Goal: Transaction & Acquisition: Purchase product/service

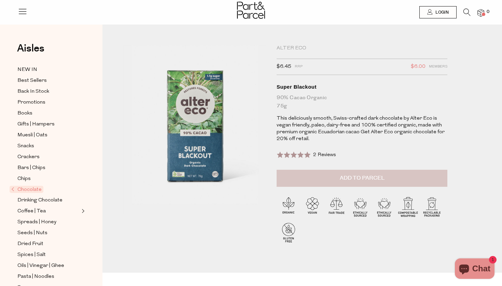
click at [351, 176] on span "Add to Parcel" at bounding box center [362, 178] width 45 height 8
click at [439, 174] on button "button" at bounding box center [437, 177] width 19 height 15
type input "2"
click at [436, 174] on button "button" at bounding box center [437, 177] width 19 height 15
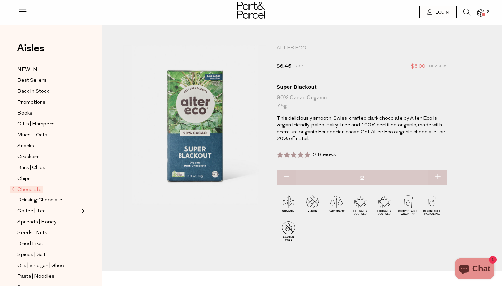
type input "3"
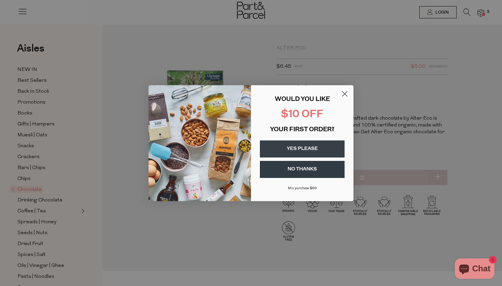
click at [301, 147] on button "YES PLEASE" at bounding box center [302, 149] width 85 height 17
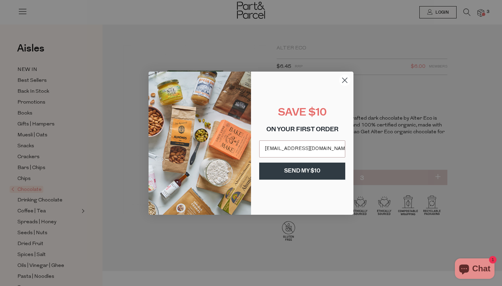
type input "anndsouzaau@gmail.com"
click at [298, 174] on button "SEND MY $10" at bounding box center [302, 171] width 86 height 17
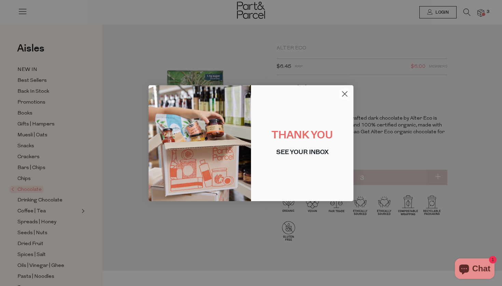
click at [345, 93] on icon "Close dialog" at bounding box center [344, 93] width 5 height 5
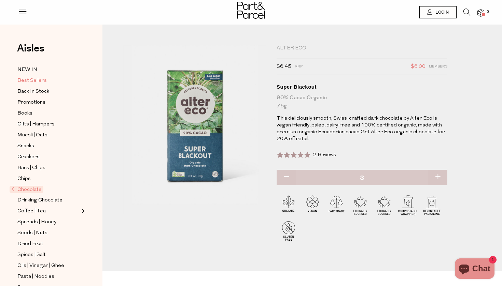
click at [35, 83] on span "Best Sellers" at bounding box center [31, 81] width 29 height 8
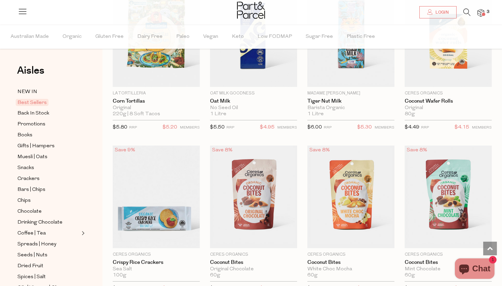
scroll to position [1239, 0]
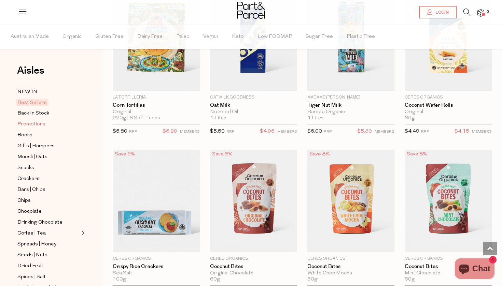
click at [39, 124] on span "Promotions" at bounding box center [31, 124] width 28 height 8
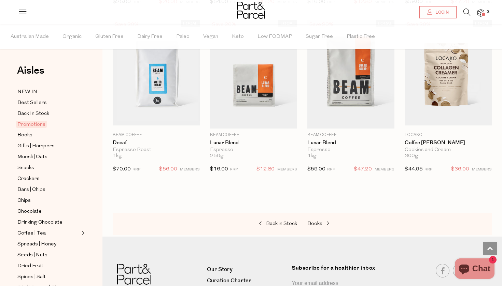
scroll to position [553, 0]
click at [29, 210] on span "Chocolate" at bounding box center [29, 212] width 24 height 8
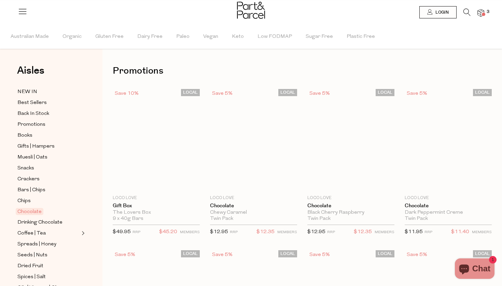
type input "3"
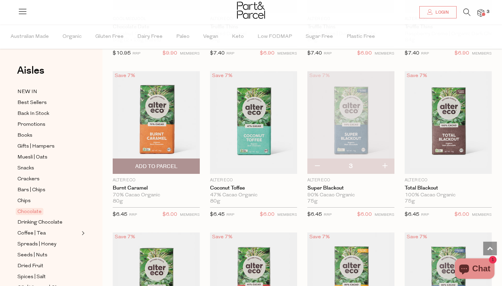
scroll to position [678, 0]
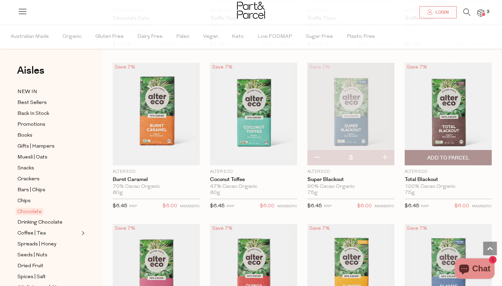
click at [437, 156] on span "Add To Parcel" at bounding box center [448, 158] width 42 height 7
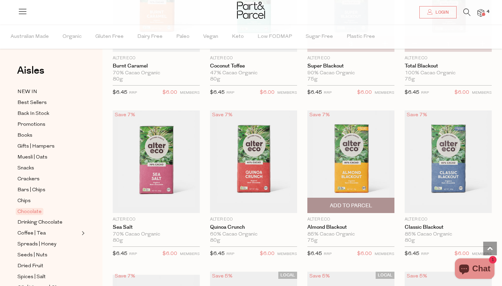
scroll to position [792, 0]
click at [348, 202] on span "Add To Parcel" at bounding box center [351, 205] width 42 height 7
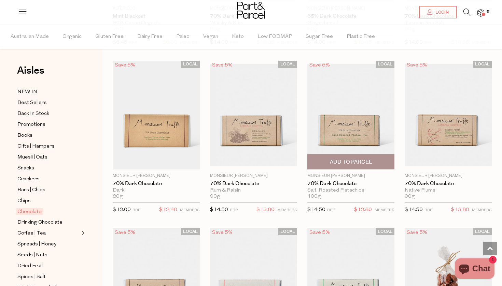
scroll to position [1171, 0]
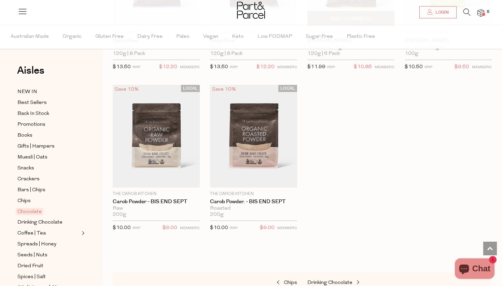
scroll to position [2282, 0]
click at [53, 221] on span "Drinking Chocolate" at bounding box center [39, 223] width 45 height 8
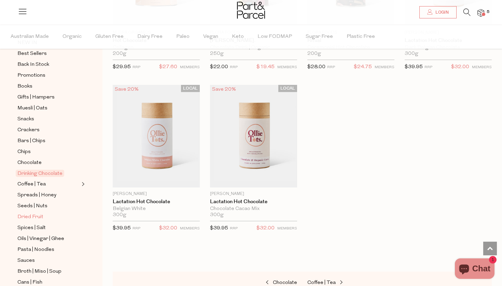
scroll to position [50, 0]
click at [42, 206] on span "Seeds | Nuts" at bounding box center [32, 205] width 30 height 8
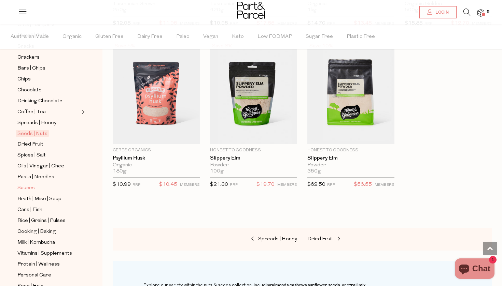
scroll to position [123, 0]
click at [46, 175] on span "Pasta | Noodles" at bounding box center [35, 176] width 37 height 8
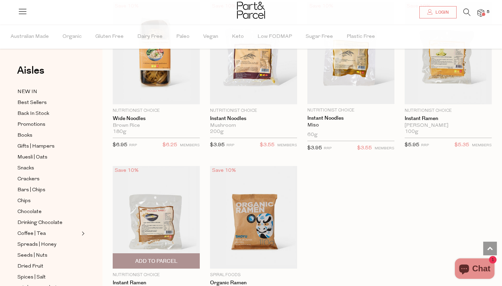
scroll to position [1869, 0]
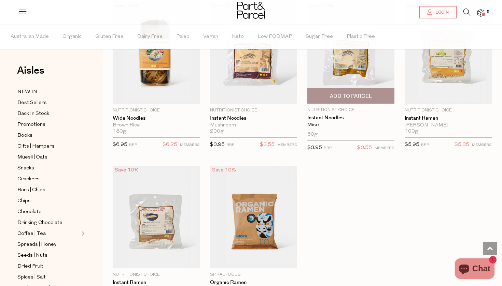
click at [356, 93] on span "Add To Parcel" at bounding box center [351, 96] width 42 height 7
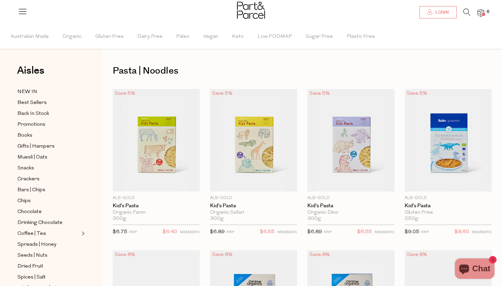
click at [436, 12] on span "Login" at bounding box center [440, 13] width 15 height 6
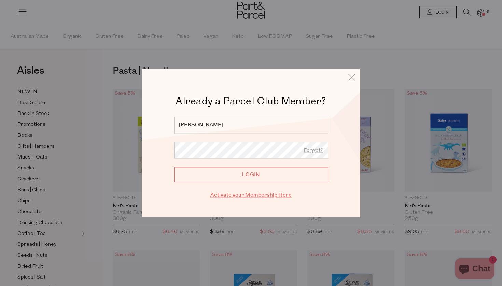
type input "ann"
click at [234, 193] on link "Activate your Membership Here" at bounding box center [250, 195] width 81 height 8
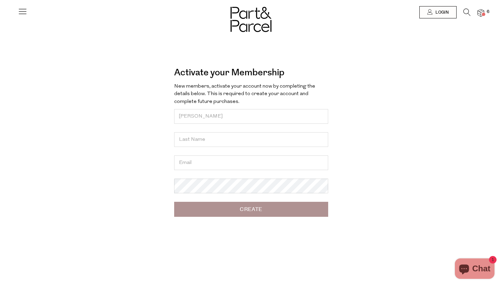
type input "ann"
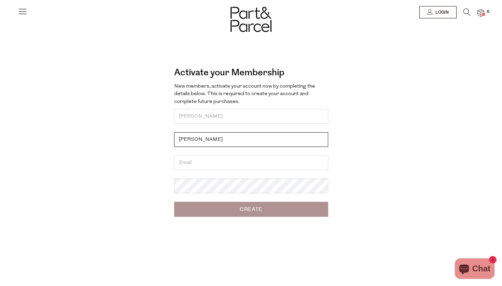
type input "dsouza"
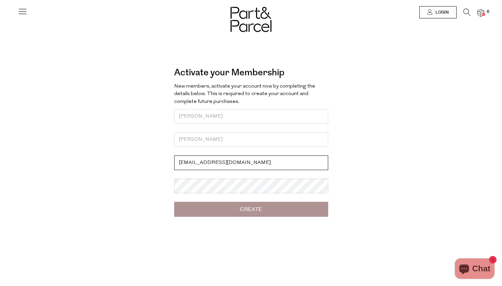
type input "anndsouzaau@gmail.com"
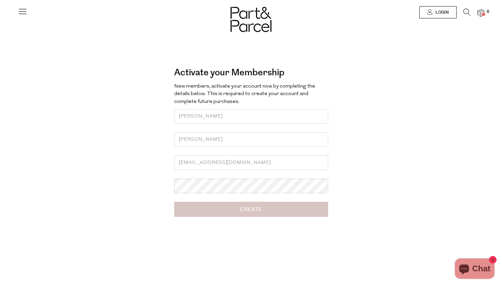
click at [295, 209] on input "Create" at bounding box center [251, 209] width 154 height 15
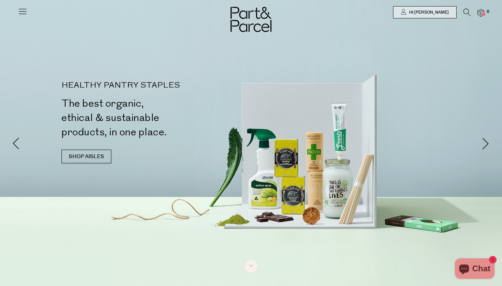
click at [480, 12] on img at bounding box center [480, 13] width 7 height 8
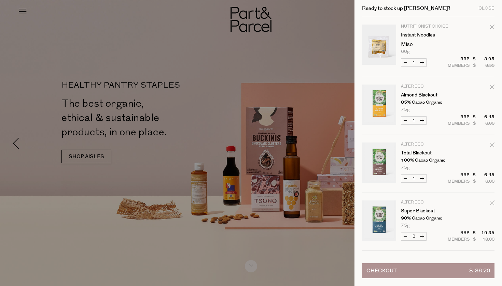
click at [378, 103] on link "Your cart" at bounding box center [379, 106] width 34 height 43
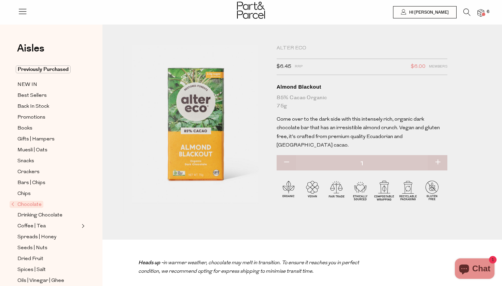
click at [481, 11] on img at bounding box center [480, 13] width 7 height 8
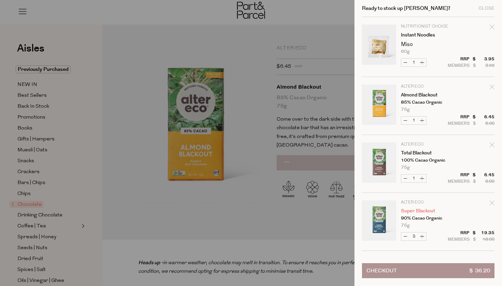
click at [411, 214] on link "Super Blackout" at bounding box center [427, 211] width 53 height 5
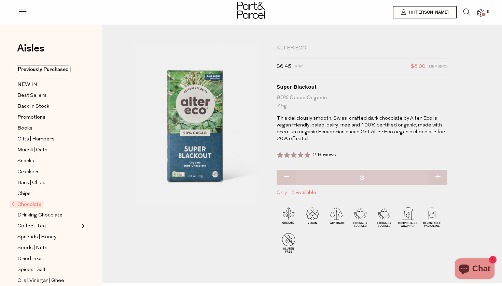
click at [483, 11] on img at bounding box center [480, 13] width 7 height 8
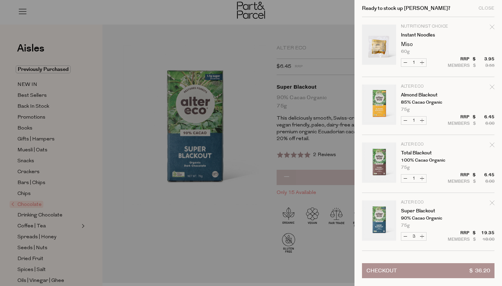
click at [403, 236] on button "Decrease Super Blackout" at bounding box center [405, 237] width 8 height 8
type input "2"
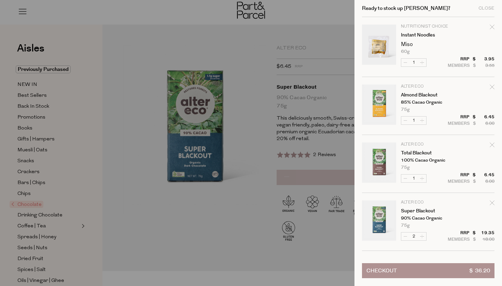
click at [410, 160] on form "Image Product Total Qty Nutritionist Choice Instant Noodles Miso 60g Only 21 Av…" at bounding box center [428, 134] width 132 height 234
click at [406, 235] on button "Decrease Super Blackout" at bounding box center [405, 237] width 8 height 8
type input "1"
click at [406, 235] on form "Image Product Total Qty Nutritionist Choice Instant Noodles Miso 60g Only 21 Av…" at bounding box center [428, 134] width 132 height 234
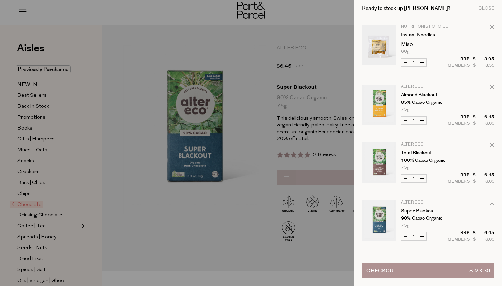
click at [489, 202] on icon "Remove Super Blackout" at bounding box center [491, 203] width 4 height 4
type input "Add Membership"
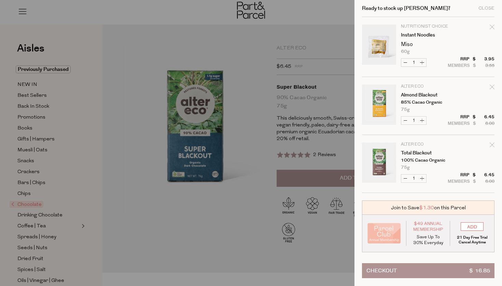
click at [420, 160] on p "100% Cacao Organic" at bounding box center [427, 160] width 53 height 4
click at [387, 159] on link "Your cart" at bounding box center [379, 164] width 34 height 43
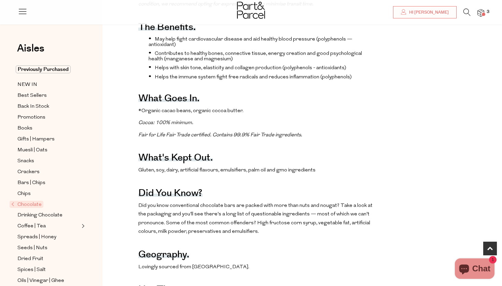
scroll to position [282, 0]
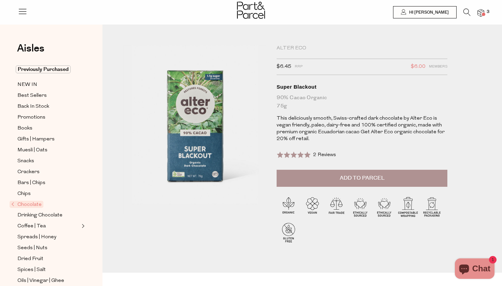
click at [465, 12] on icon at bounding box center [466, 13] width 7 height 8
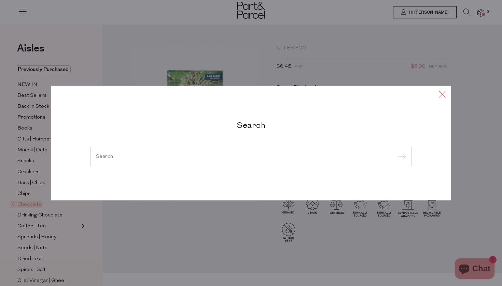
click at [443, 96] on icon at bounding box center [442, 94] width 10 height 10
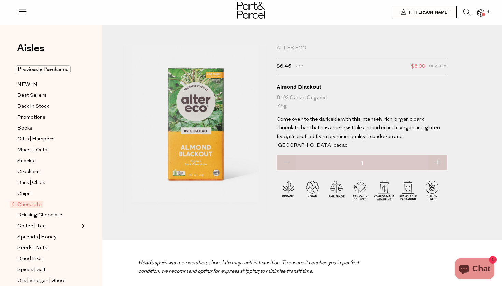
click at [481, 15] on span at bounding box center [482, 14] width 3 height 3
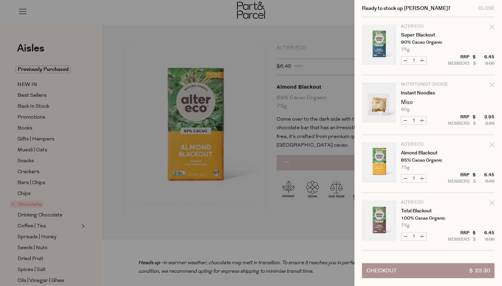
click at [382, 219] on link "Your cart" at bounding box center [379, 222] width 34 height 43
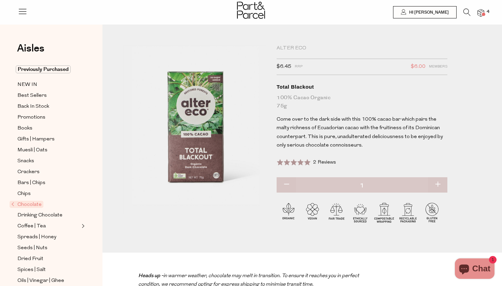
click at [480, 10] on img at bounding box center [480, 13] width 7 height 8
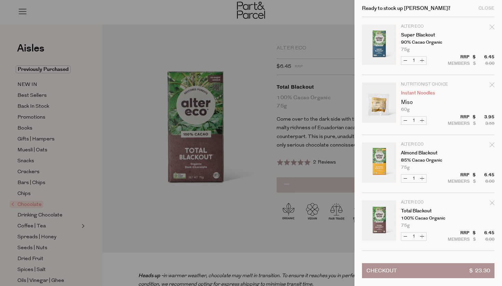
click at [408, 92] on link "Instant Noodles" at bounding box center [427, 93] width 53 height 5
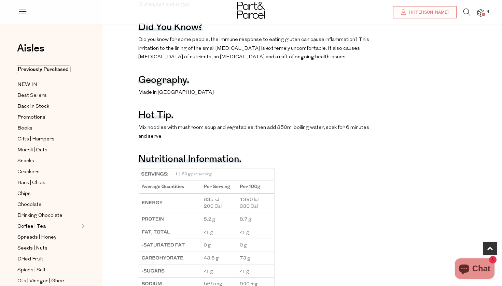
scroll to position [406, 0]
